Goal: Information Seeking & Learning: Learn about a topic

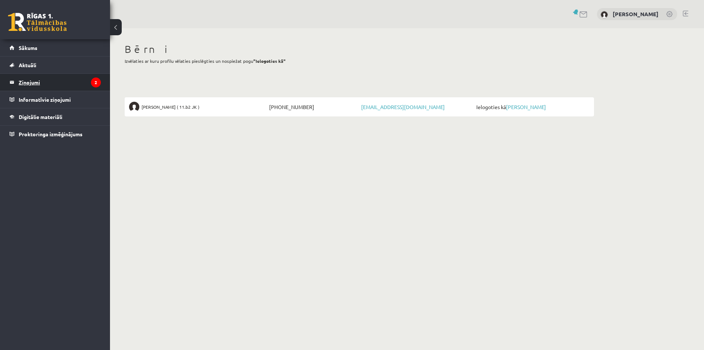
click at [36, 85] on legend "Ziņojumi 2" at bounding box center [60, 82] width 82 height 17
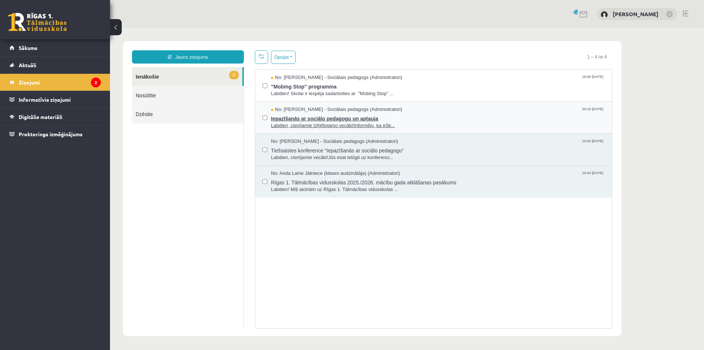
click at [338, 116] on span "Iepazīšanās ar sociālo pedagogu un aptauja" at bounding box center [438, 117] width 334 height 9
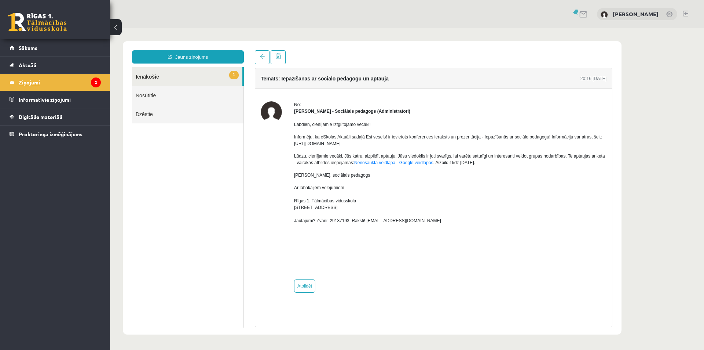
click at [47, 81] on legend "Ziņojumi 2" at bounding box center [60, 82] width 82 height 17
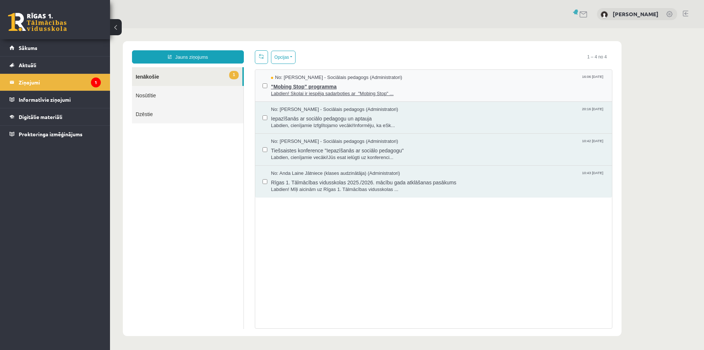
click at [427, 82] on span ""Mobing Stop" programma" at bounding box center [438, 85] width 334 height 9
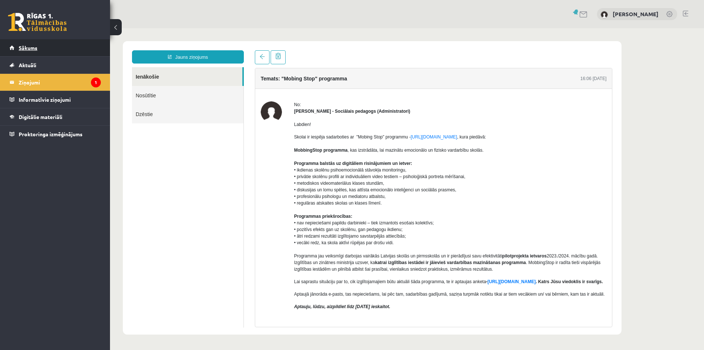
click at [27, 46] on span "Sākums" at bounding box center [28, 47] width 19 height 7
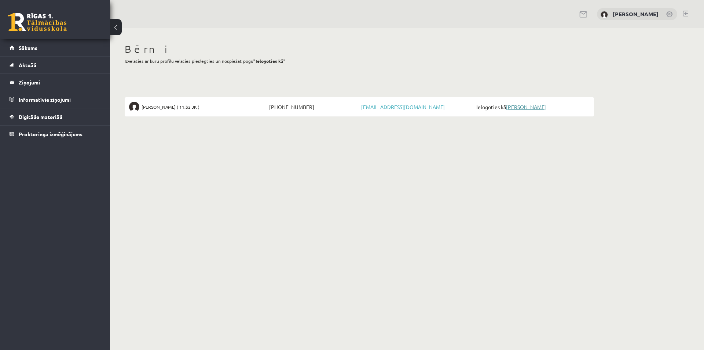
click at [527, 106] on link "[PERSON_NAME]" at bounding box center [526, 106] width 40 height 7
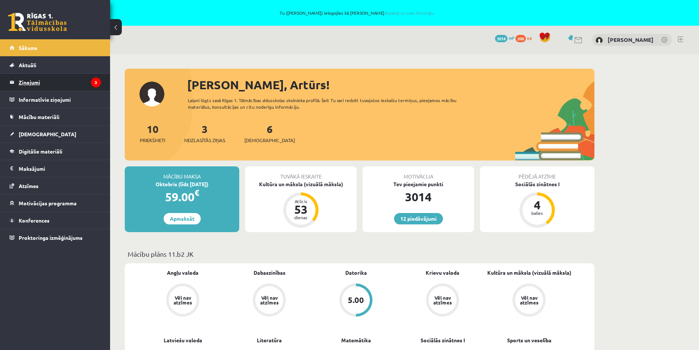
click at [39, 81] on legend "Ziņojumi 3" at bounding box center [60, 82] width 82 height 17
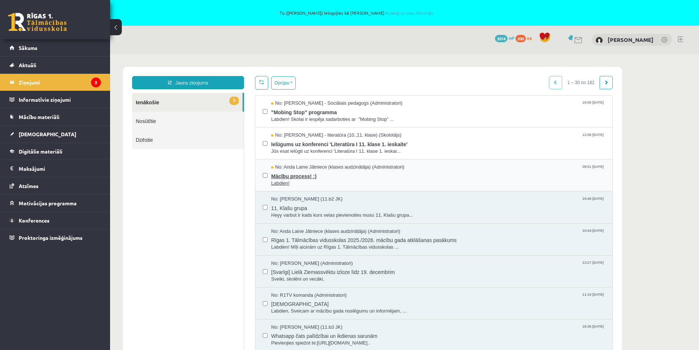
click at [361, 172] on span "Mācību process! :)" at bounding box center [438, 175] width 334 height 9
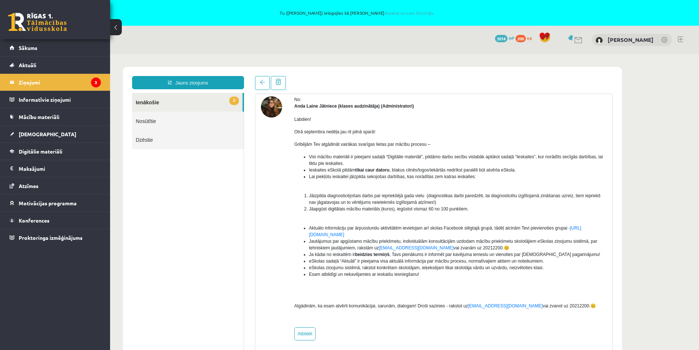
scroll to position [31, 0]
click at [30, 83] on legend "Ziņojumi 3" at bounding box center [60, 82] width 82 height 17
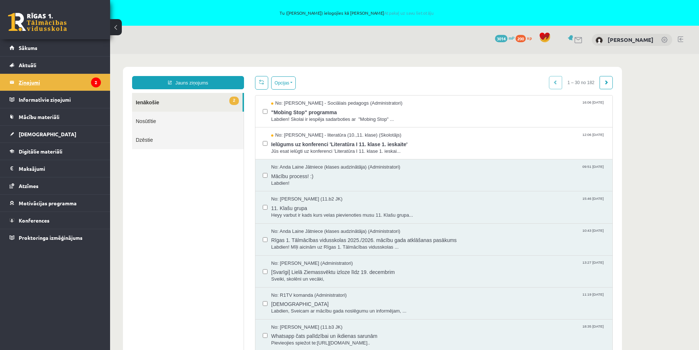
scroll to position [0, 0]
click at [26, 83] on legend "Ziņojumi 2" at bounding box center [60, 82] width 82 height 17
click at [345, 145] on span "Ielūgums uz konferenci 'Literatūra I 11. klase 1. ieskaite'" at bounding box center [438, 143] width 334 height 9
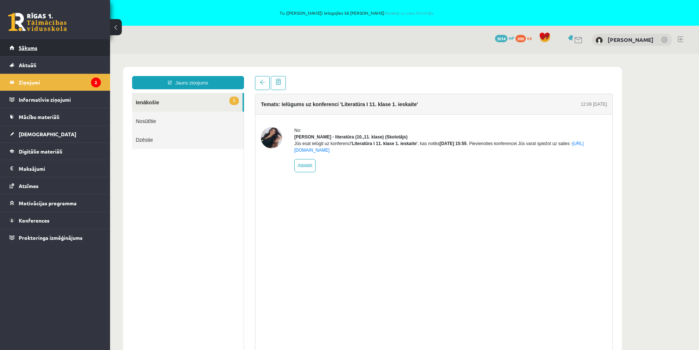
click at [29, 48] on span "Sākums" at bounding box center [28, 47] width 19 height 7
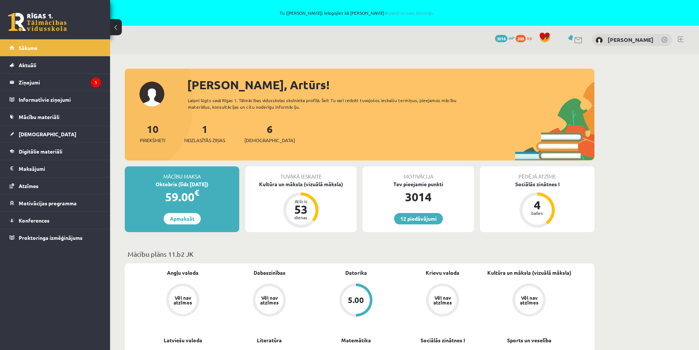
click at [209, 133] on div "1 Neizlasītās ziņas" at bounding box center [204, 132] width 41 height 23
click at [197, 141] on span "Neizlasītās ziņas" at bounding box center [204, 139] width 41 height 7
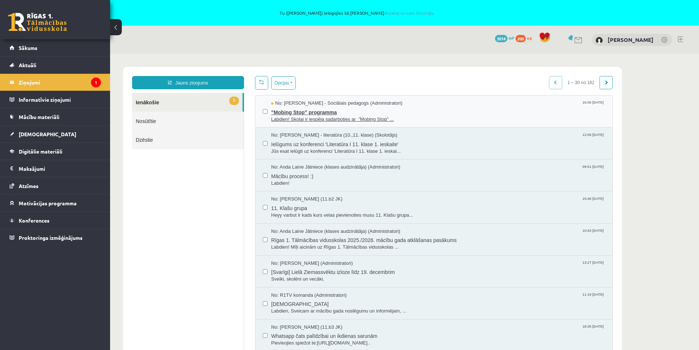
click at [344, 114] on span ""Mobing Stop" programma" at bounding box center [438, 111] width 334 height 9
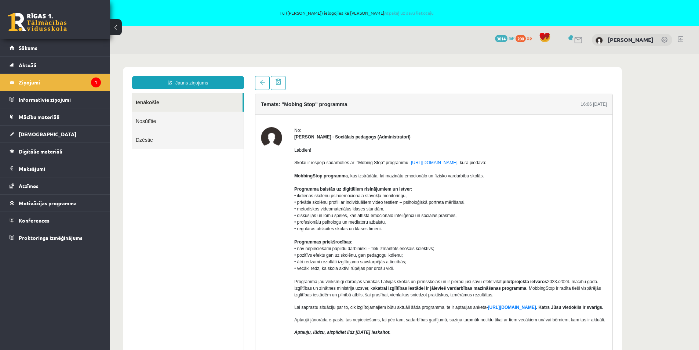
click at [27, 83] on legend "Ziņojumi 1" at bounding box center [60, 82] width 82 height 17
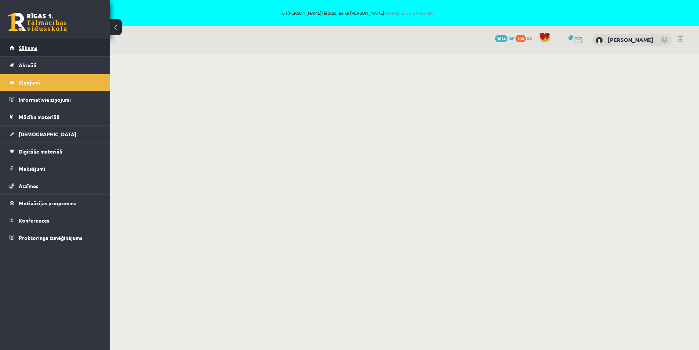
click at [22, 48] on span "Sākums" at bounding box center [28, 47] width 19 height 7
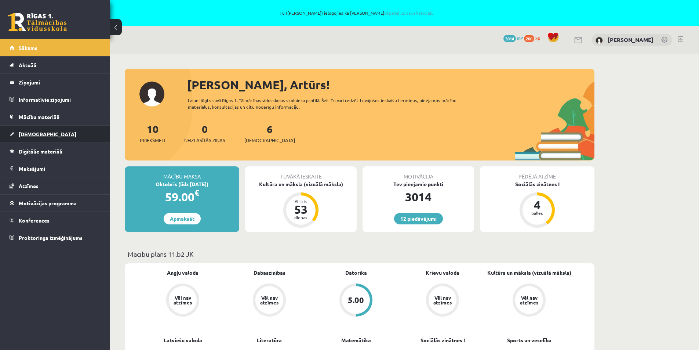
click at [27, 135] on span "[DEMOGRAPHIC_DATA]" at bounding box center [48, 134] width 58 height 7
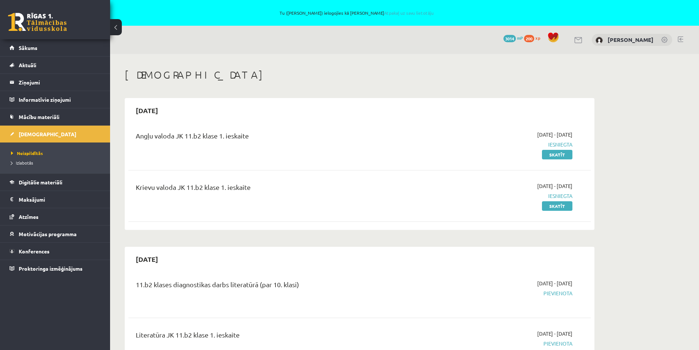
click at [555, 185] on span "2025-09-01 - 2025-09-15" at bounding box center [554, 186] width 35 height 8
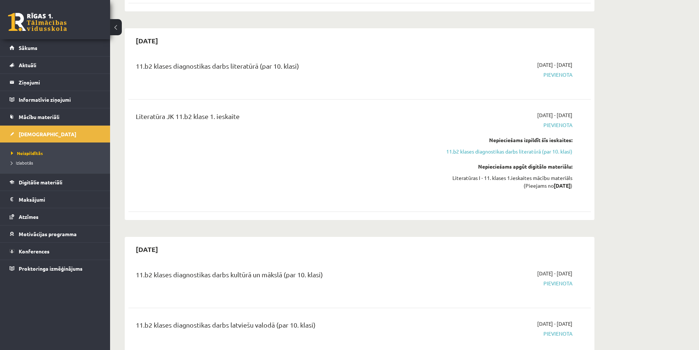
scroll to position [220, 0]
click at [535, 179] on div "Literatūras I - 11. klases 1.ieskaites mācību materiāls (Pieejams no 2025-09-16…" at bounding box center [503, 179] width 138 height 15
click at [532, 182] on div "Literatūras I - 11. klases 1.ieskaites mācību materiāls (Pieejams no 2025-09-16…" at bounding box center [503, 179] width 138 height 15
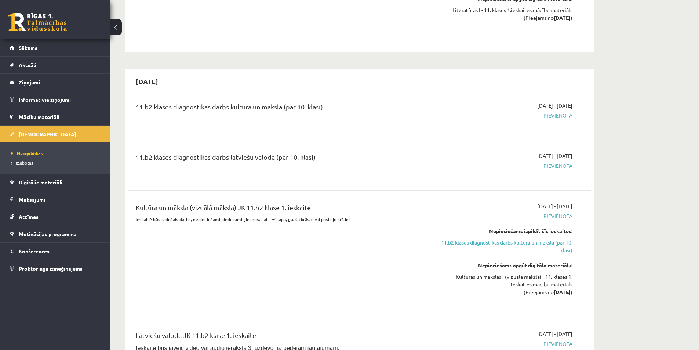
scroll to position [403, 0]
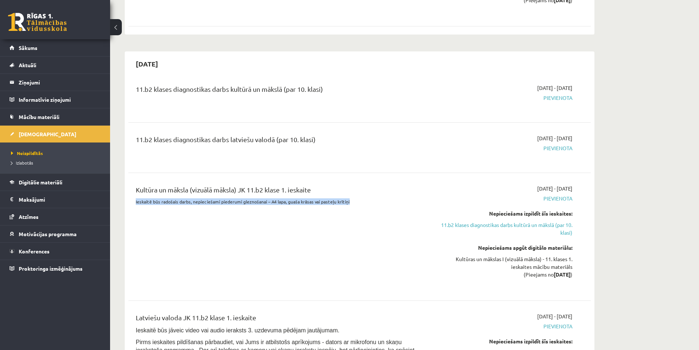
drag, startPoint x: 349, startPoint y: 201, endPoint x: 126, endPoint y: 208, distance: 223.1
click at [126, 208] on div "2025-10-15 11.b2 klases diagnostikas darbs kultūrā un mākslā (par 10. klasi) 20…" at bounding box center [359, 272] width 469 height 442
copy p "Ieskaitē būs radošais darbs, nepieciešami piederumi gleznošanai – A4 lapa, guaš…"
click at [271, 252] on div "Kultūra un māksla (vizuālā māksla) JK 11.b2 klase 1. ieskaite Ieskaitē būs rado…" at bounding box center [279, 236] width 298 height 104
drag, startPoint x: 355, startPoint y: 201, endPoint x: 191, endPoint y: 190, distance: 163.6
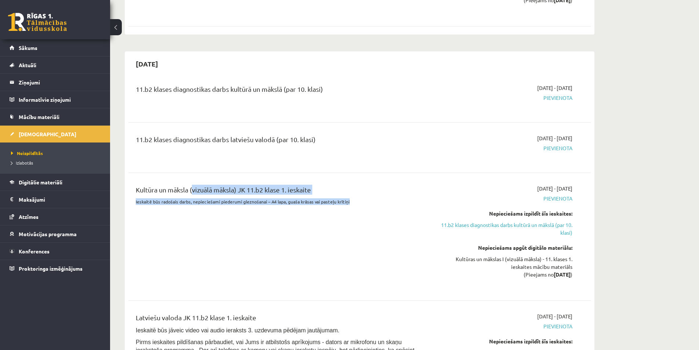
click at [191, 190] on div "Kultūra un māksla (vizuālā māksla) JK 11.b2 klase 1. ieskaite Ieskaitē būs rado…" at bounding box center [279, 236] width 298 height 104
copy div "(vizuālā māksla) JK 11.b2 klase 1. ieskaite Ieskaitē būs radošais darbs, nepiec…"
click at [319, 256] on div "Kultūra un māksla (vizuālā māksla) JK 11.b2 klase 1. ieskaite Ieskaitē būs rado…" at bounding box center [279, 236] width 298 height 104
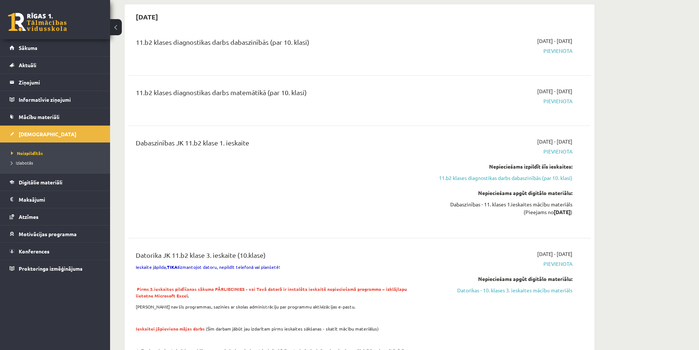
scroll to position [917, 0]
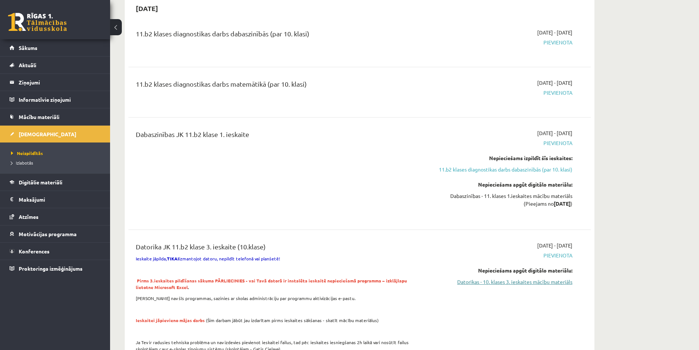
click at [472, 281] on link "Datorikas - 10. klases 3. ieskaites mācību materiāls" at bounding box center [503, 282] width 138 height 8
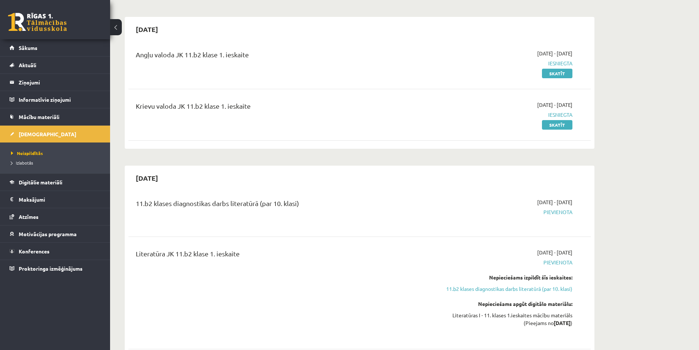
scroll to position [0, 0]
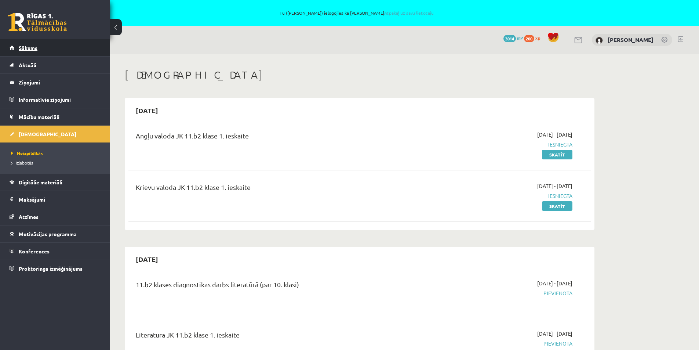
click at [31, 50] on span "Sākums" at bounding box center [28, 47] width 19 height 7
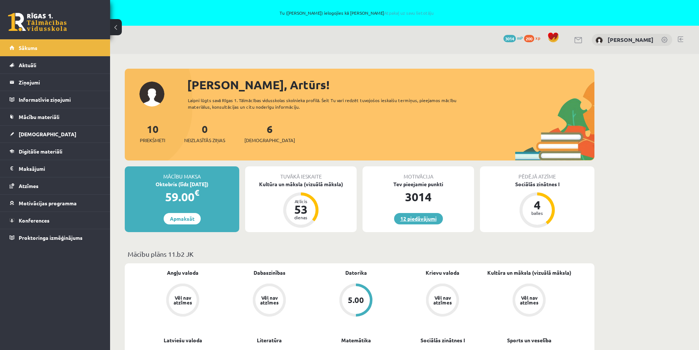
click at [424, 217] on link "12 piedāvājumi" at bounding box center [418, 218] width 49 height 11
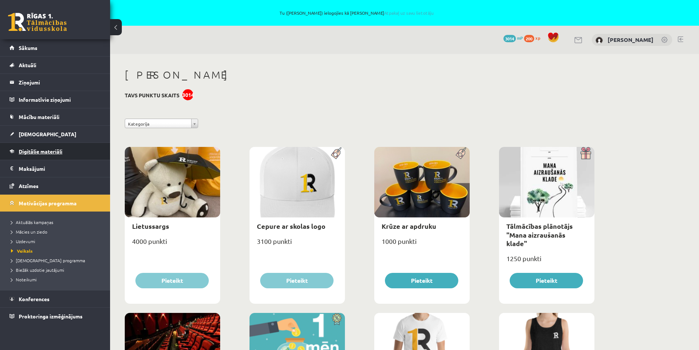
click at [26, 149] on span "Digitālie materiāli" at bounding box center [41, 151] width 44 height 7
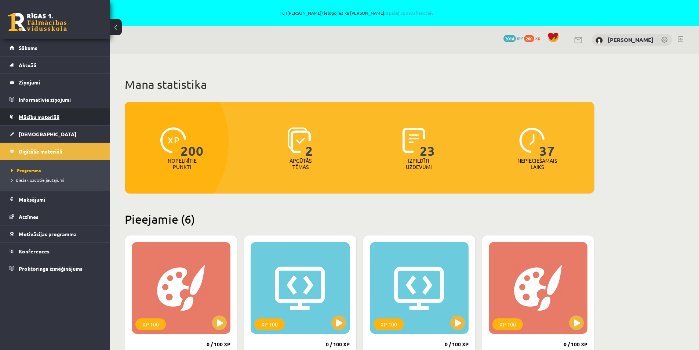
click at [39, 117] on span "Mācību materiāli" at bounding box center [39, 116] width 41 height 7
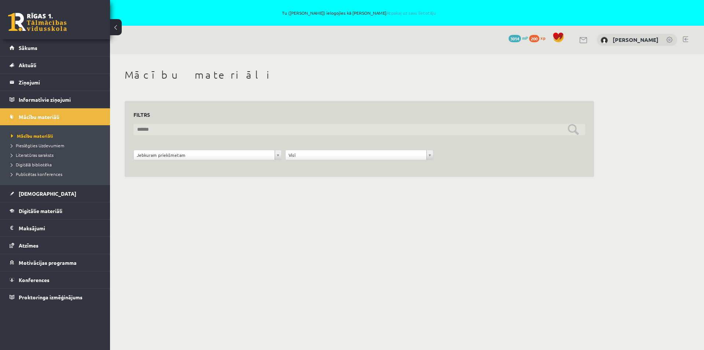
click at [567, 128] on input "text" at bounding box center [359, 129] width 452 height 11
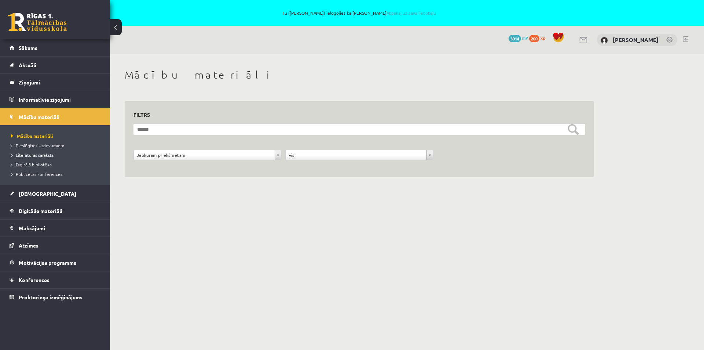
click at [467, 163] on div "**********" at bounding box center [359, 159] width 455 height 18
click at [512, 162] on div "**********" at bounding box center [359, 159] width 455 height 18
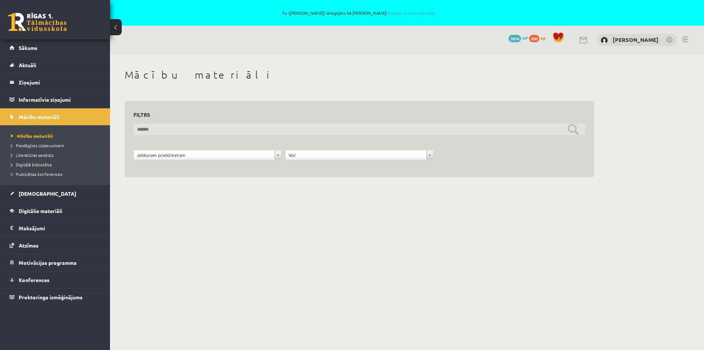
click at [206, 126] on input "text" at bounding box center [359, 129] width 452 height 11
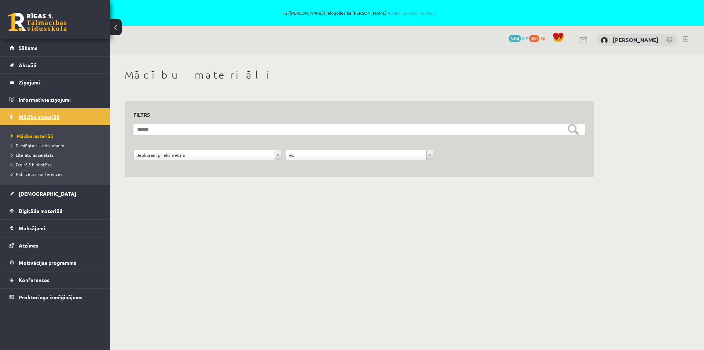
click at [49, 118] on span "Mācību materiāli" at bounding box center [39, 116] width 41 height 7
click at [39, 211] on span "Digitālie materiāli" at bounding box center [41, 210] width 44 height 7
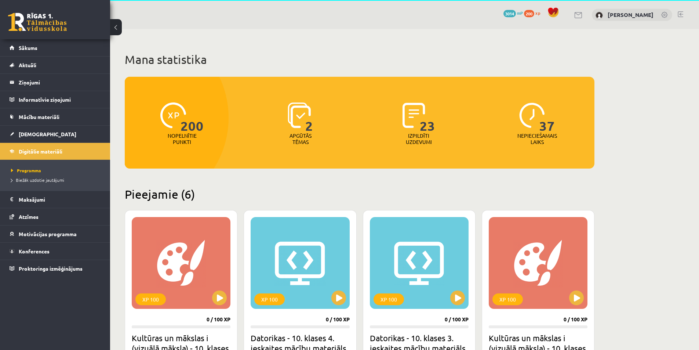
scroll to position [37, 0]
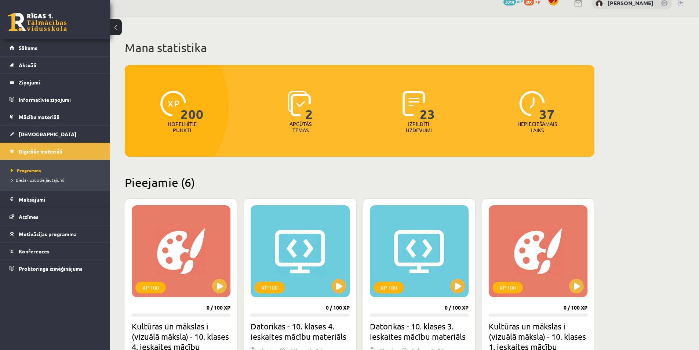
click at [302, 110] on img at bounding box center [299, 104] width 23 height 26
click at [418, 105] on img at bounding box center [413, 104] width 23 height 26
click at [563, 129] on div "37 Nepieciešamais laiks" at bounding box center [537, 112] width 115 height 51
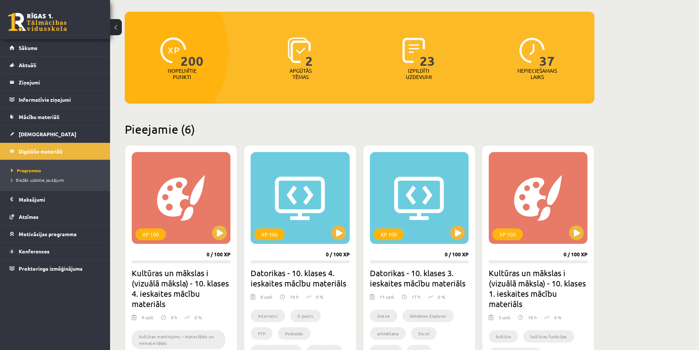
scroll to position [183, 0]
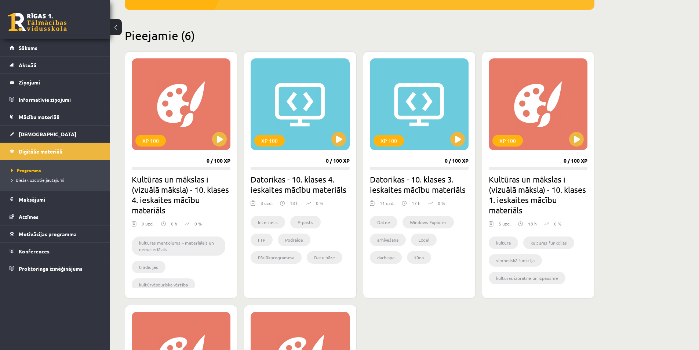
click at [163, 177] on h2 "Kultūras un mākslas i (vizuālā māksla) - 10. klases 4. ieskaites mācību materiā…" at bounding box center [181, 194] width 99 height 41
click at [165, 137] on div "XP 100" at bounding box center [181, 104] width 99 height 92
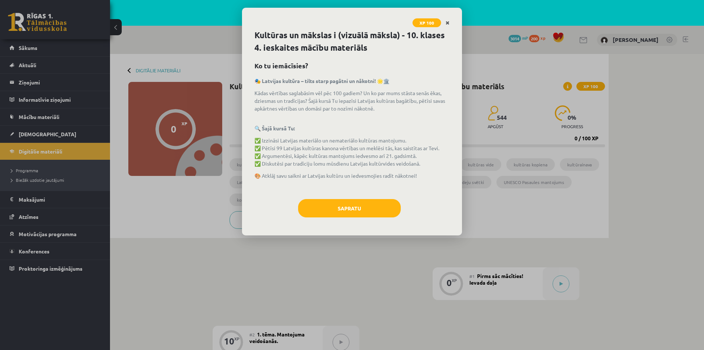
click at [447, 23] on icon "Close" at bounding box center [448, 23] width 4 height 5
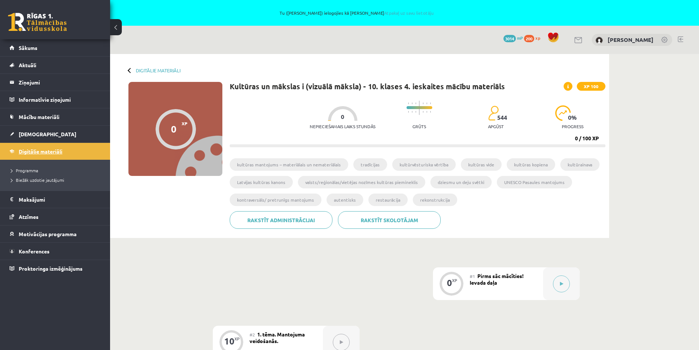
click at [33, 150] on span "Digitālie materiāli" at bounding box center [41, 151] width 44 height 7
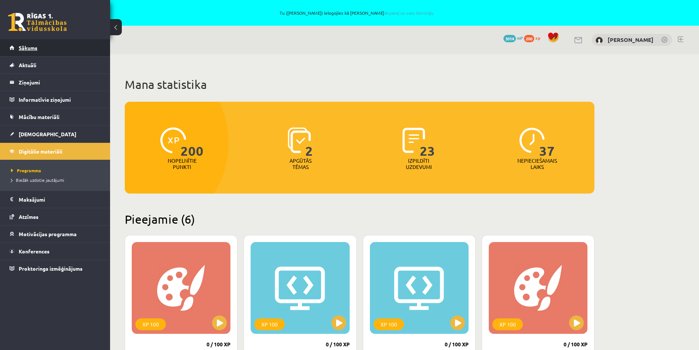
click at [25, 43] on link "Sākums" at bounding box center [55, 47] width 91 height 17
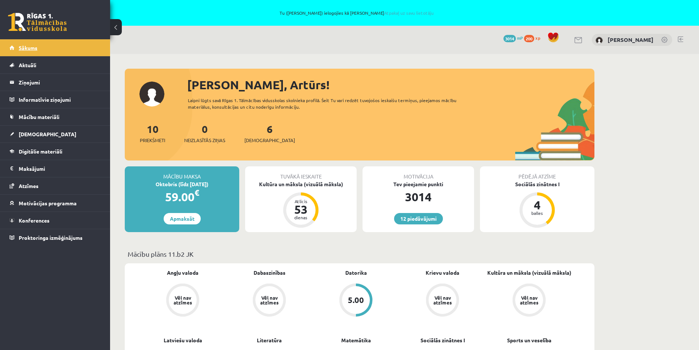
click at [36, 42] on link "Sākums" at bounding box center [55, 47] width 91 height 17
click at [33, 50] on span "Sākums" at bounding box center [28, 47] width 19 height 7
click at [681, 39] on link at bounding box center [680, 39] width 6 height 6
